Goal: Task Accomplishment & Management: Manage account settings

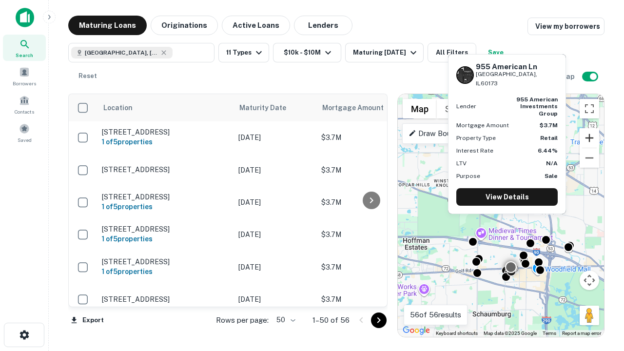
click at [589, 138] on button "Zoom in" at bounding box center [589, 137] width 19 height 19
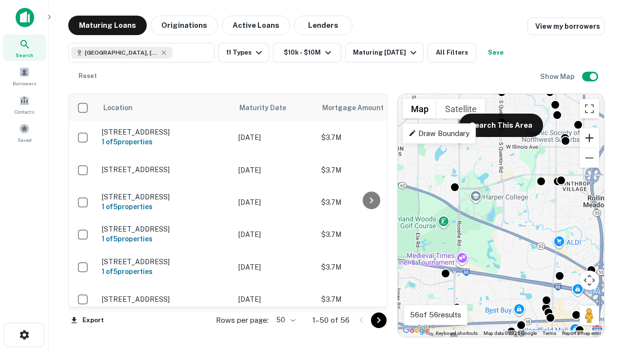
click at [589, 138] on button "Zoom in" at bounding box center [589, 137] width 19 height 19
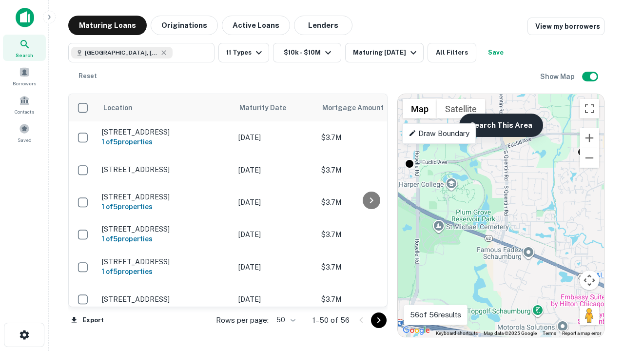
click at [501, 125] on button "Search This Area" at bounding box center [501, 125] width 84 height 23
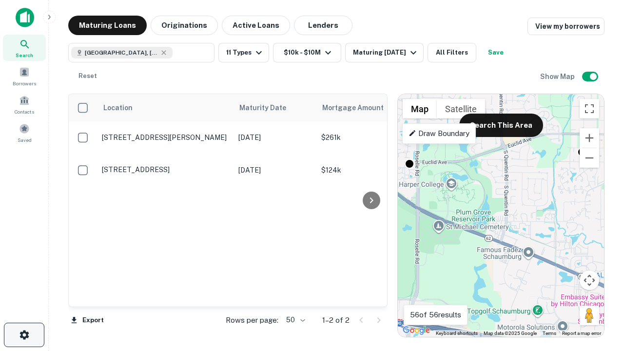
click at [24, 335] on icon "button" at bounding box center [25, 335] width 12 height 12
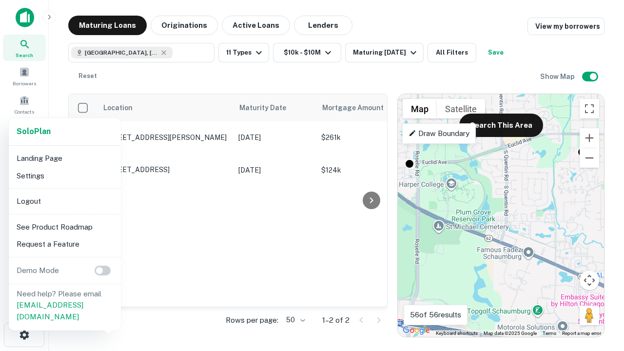
click at [64, 201] on li "Logout" at bounding box center [65, 202] width 104 height 18
